Goal: Find specific page/section

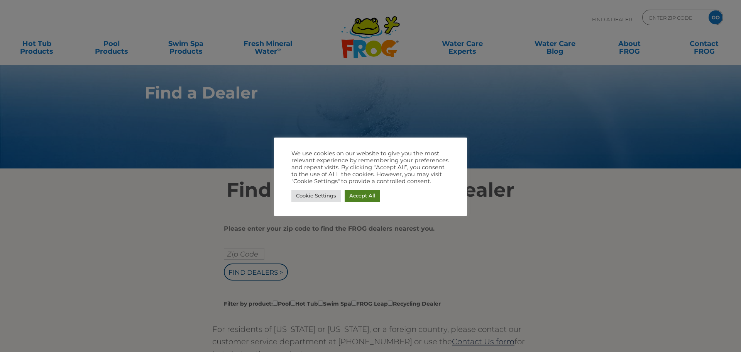
click at [360, 197] on link "Accept All" at bounding box center [363, 196] width 36 height 12
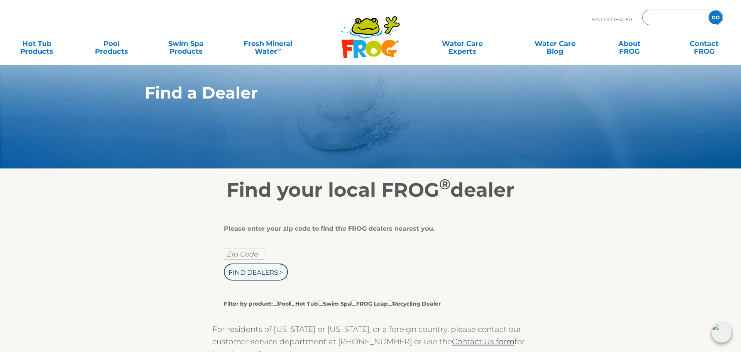
click at [651, 17] on input "Zip Code Form" at bounding box center [675, 17] width 52 height 11
type input "07977"
click at [719, 16] on input "GO" at bounding box center [716, 17] width 14 height 14
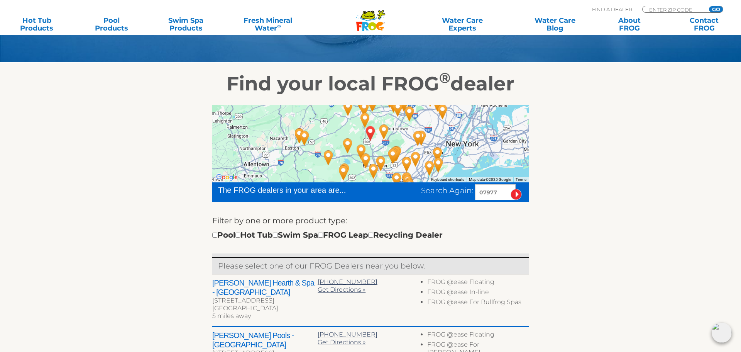
scroll to position [90, 0]
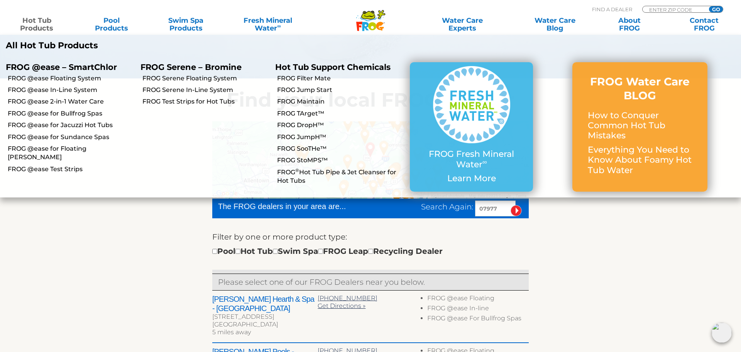
click at [34, 21] on link "Hot Tub Products" at bounding box center [37, 24] width 58 height 15
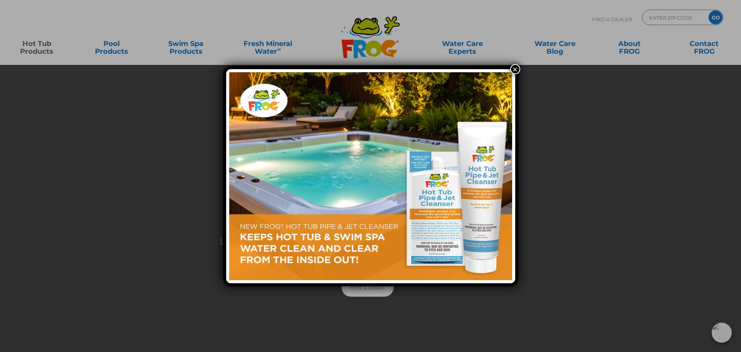
click at [517, 70] on button "×" at bounding box center [516, 69] width 10 height 10
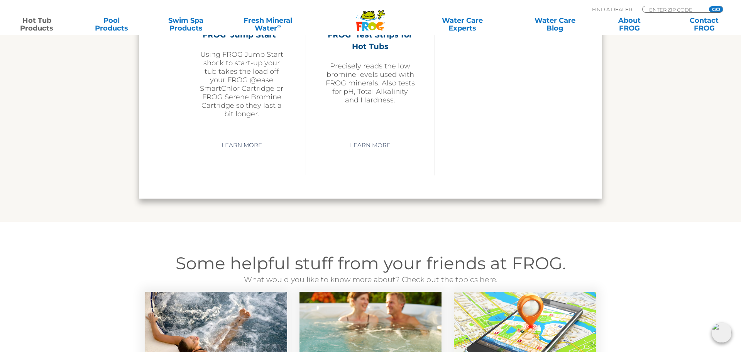
scroll to position [2152, 0]
